Goal: Task Accomplishment & Management: Use online tool/utility

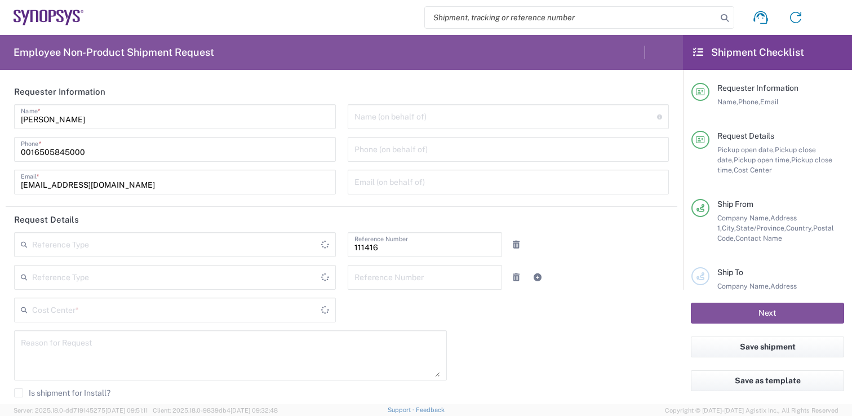
type input "Department"
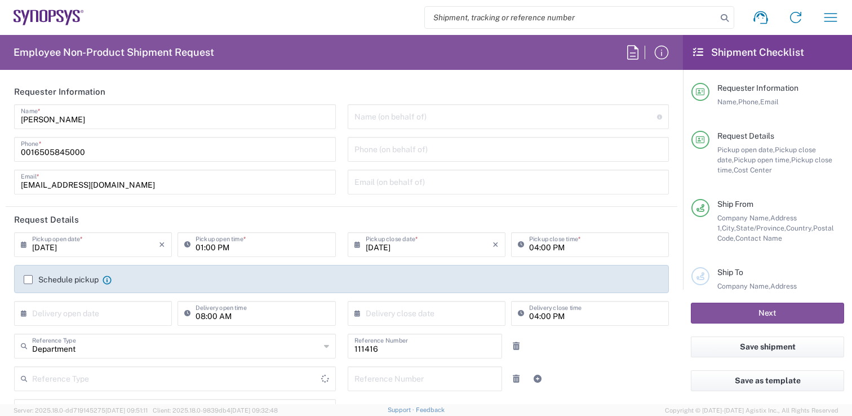
type input "[GEOGRAPHIC_DATA]"
type input "Delivered at Place"
type input "[US_STATE]"
type input "US01, SIG, IT Platform Products 111416"
type input "[GEOGRAPHIC_DATA]"
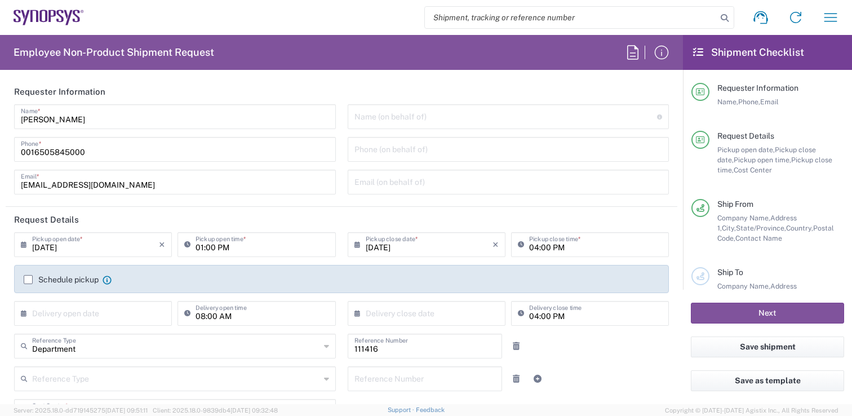
type input "[GEOGRAPHIC_DATA] US1A"
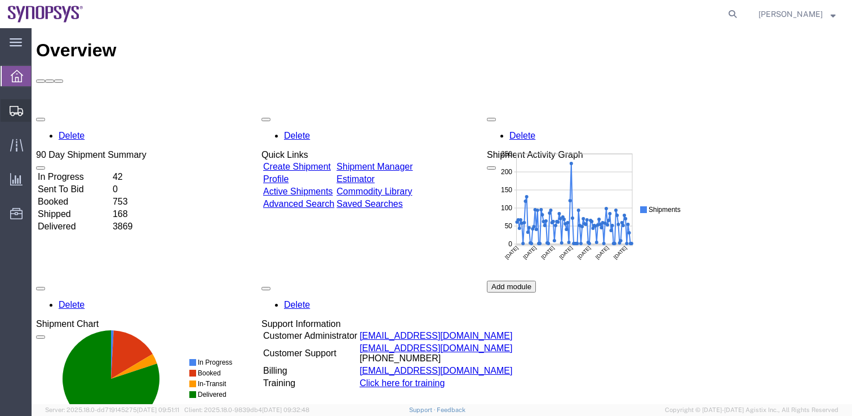
click at [15, 113] on icon at bounding box center [17, 111] width 14 height 10
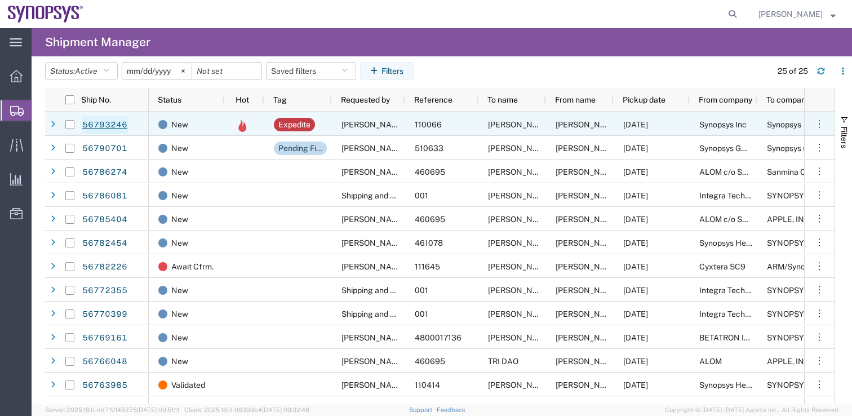
click at [114, 125] on link "56793246" at bounding box center [105, 125] width 46 height 18
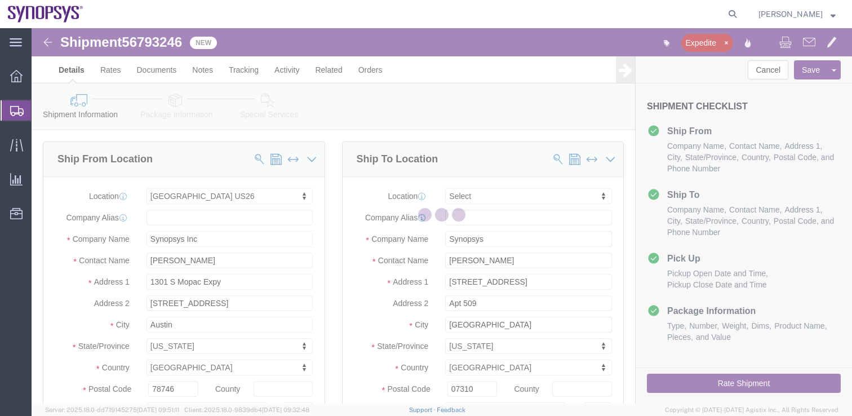
select select "63180"
select select
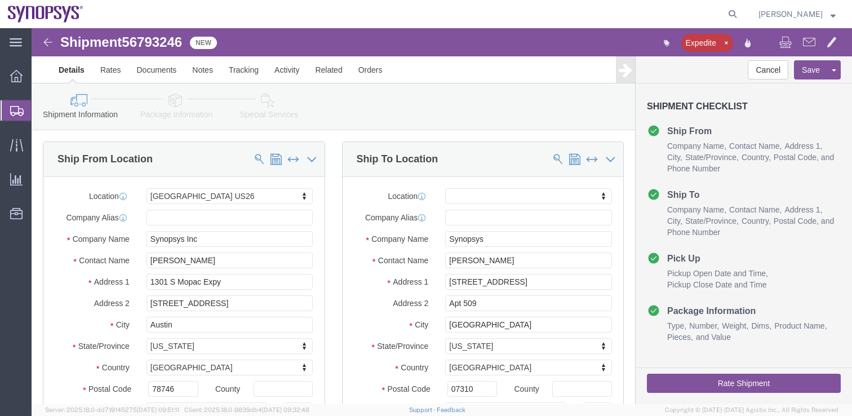
click button "Rate Shipment"
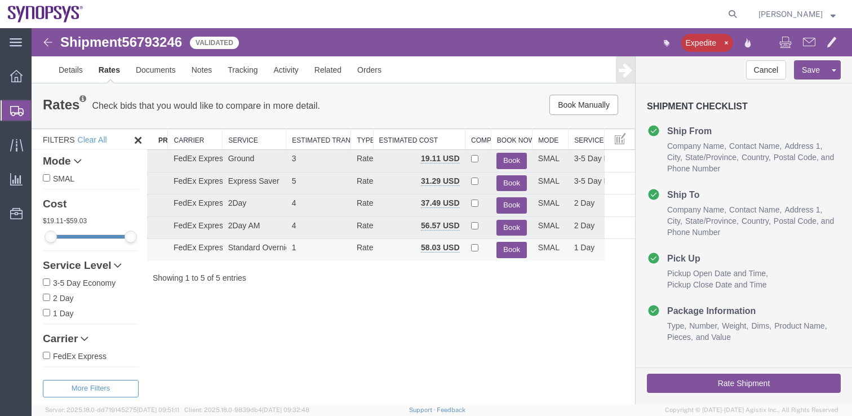
click at [513, 249] on button "Book" at bounding box center [511, 250] width 30 height 16
